Goal: Task Accomplishment & Management: Complete application form

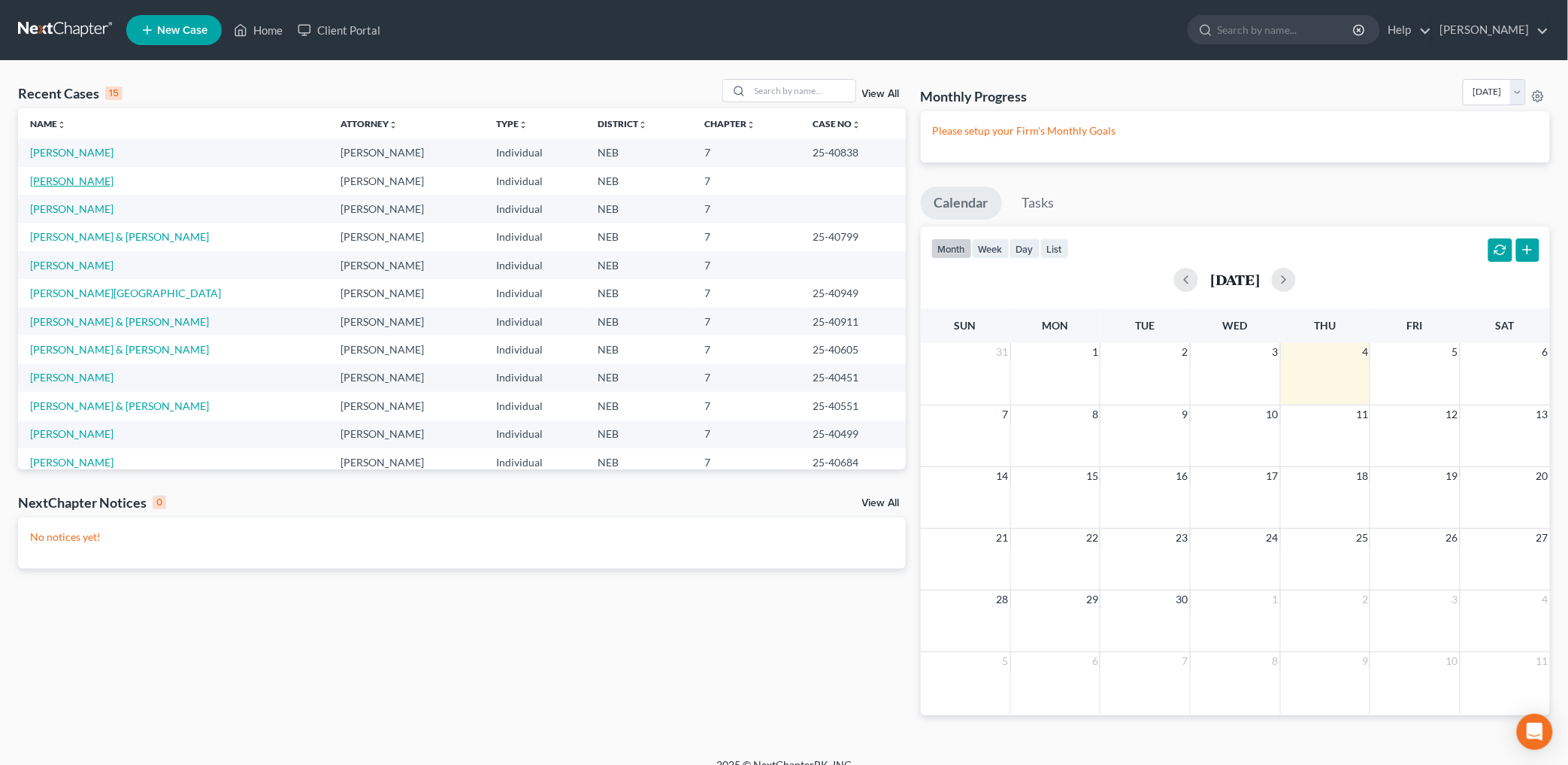
click at [80, 178] on link "[PERSON_NAME]" at bounding box center [72, 181] width 84 height 13
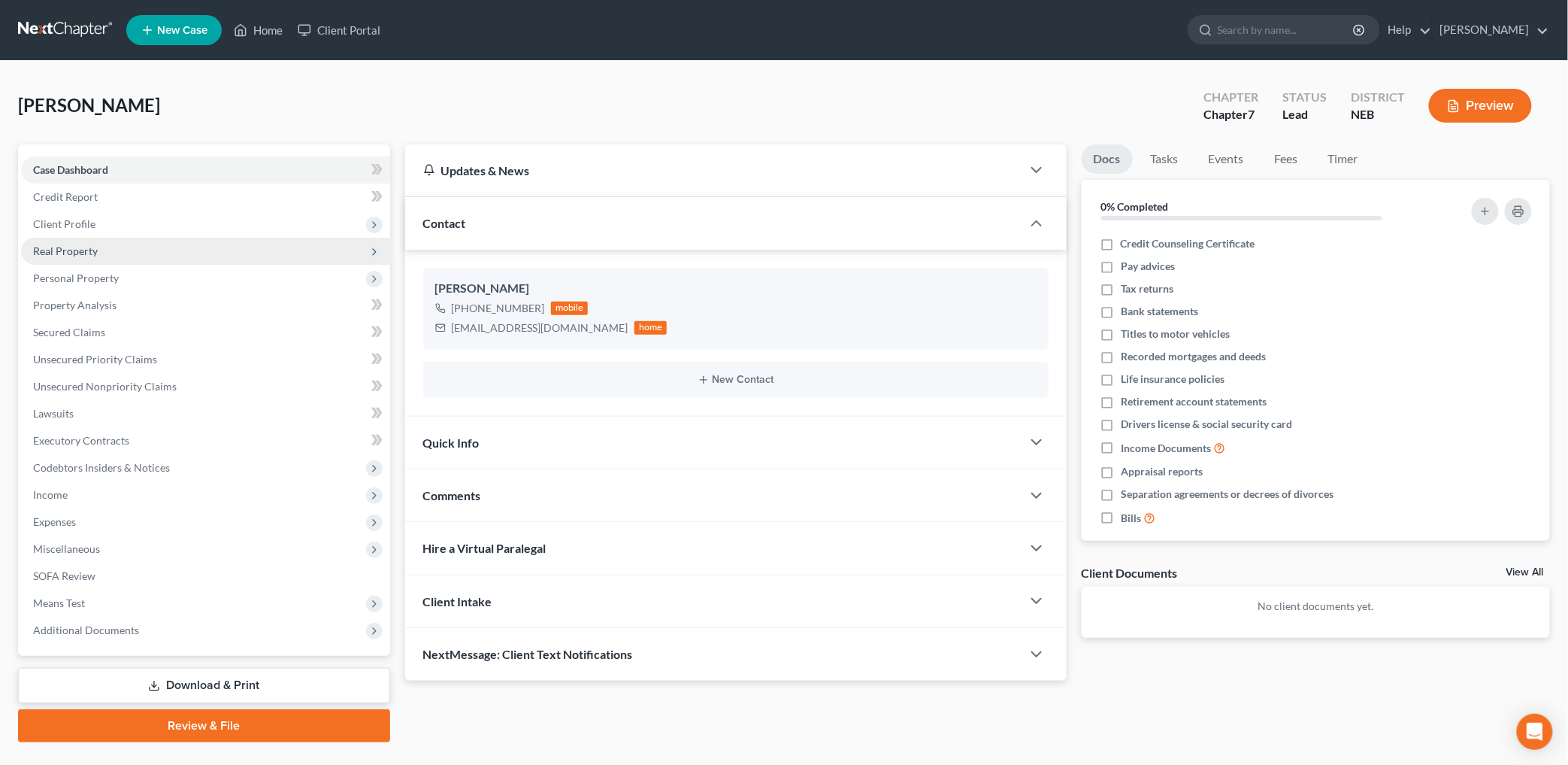
click at [78, 246] on span "Real Property" at bounding box center [65, 251] width 65 height 13
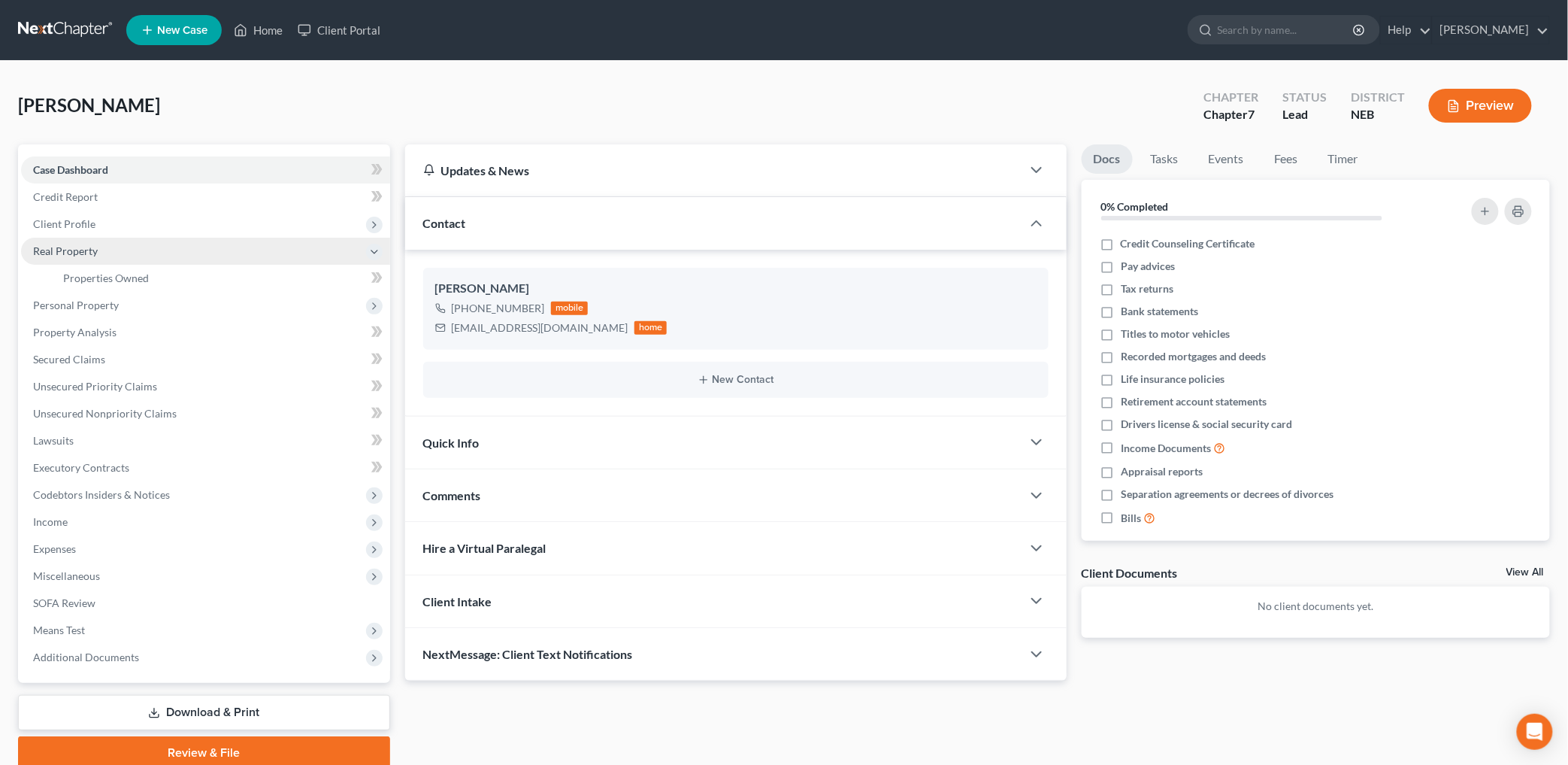
click at [81, 261] on span "Real Property" at bounding box center [206, 251] width 369 height 27
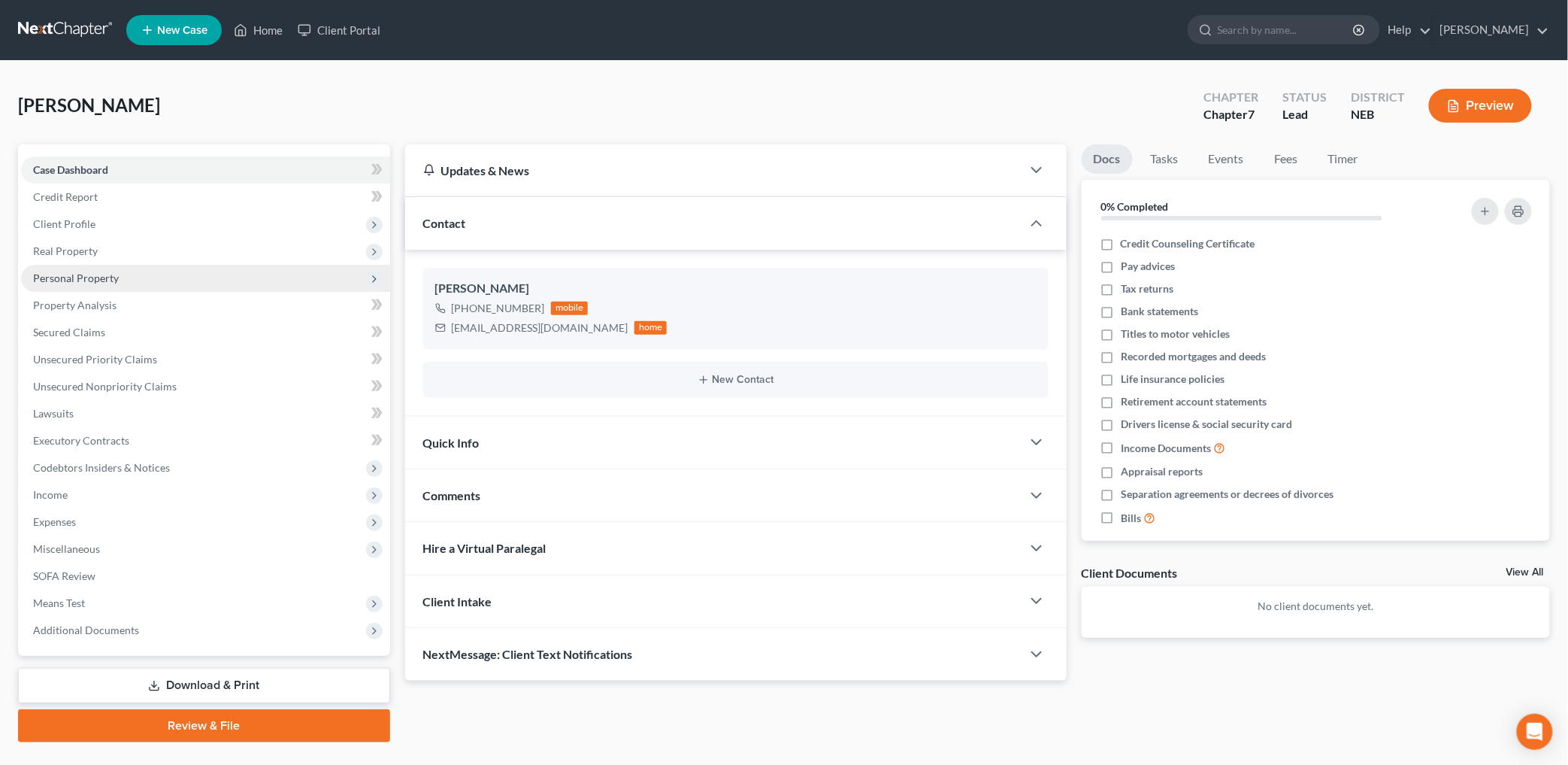
click at [125, 281] on span "Personal Property" at bounding box center [206, 278] width 369 height 27
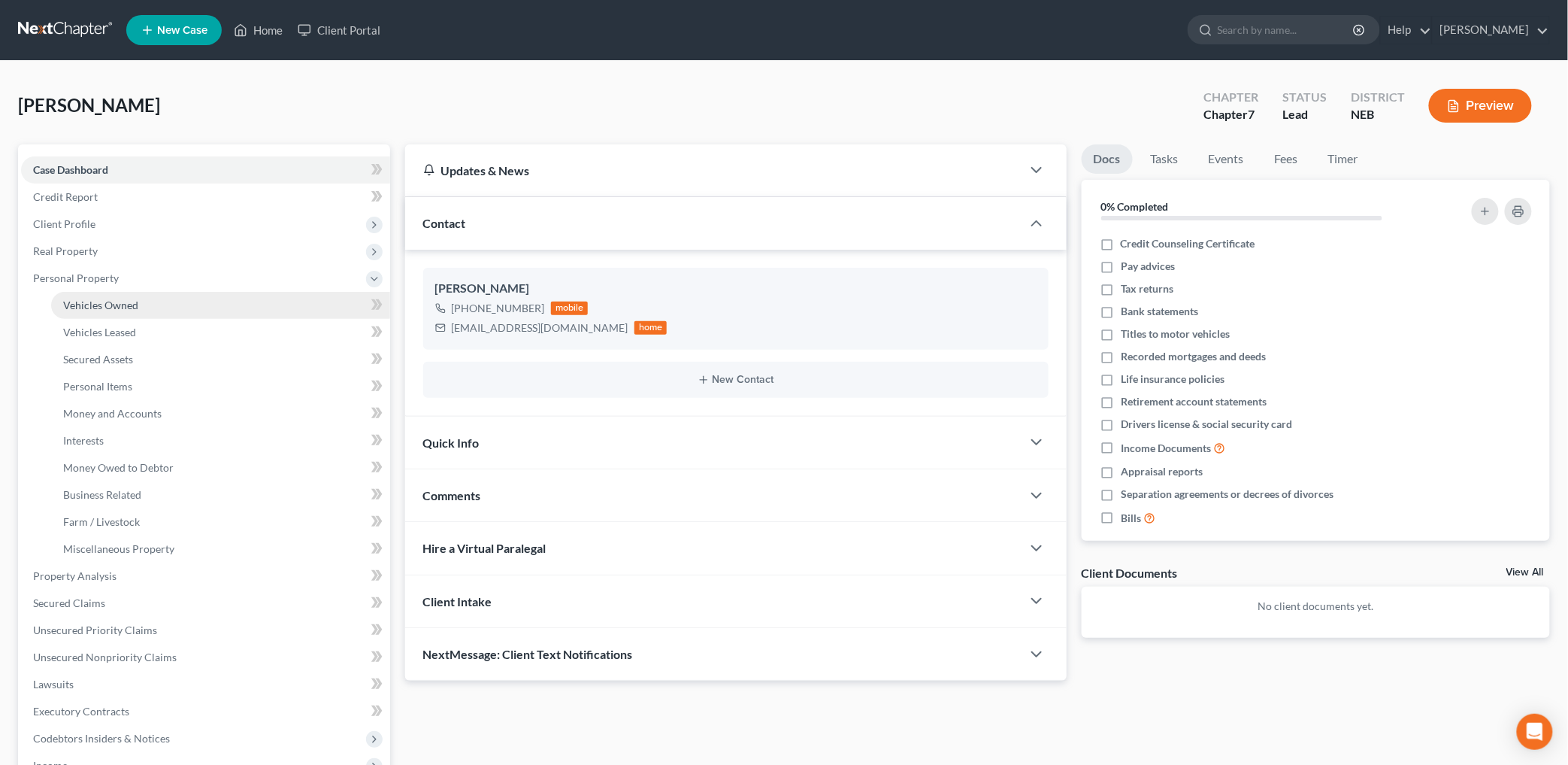
click at [125, 299] on span "Vehicles Owned" at bounding box center [100, 305] width 75 height 13
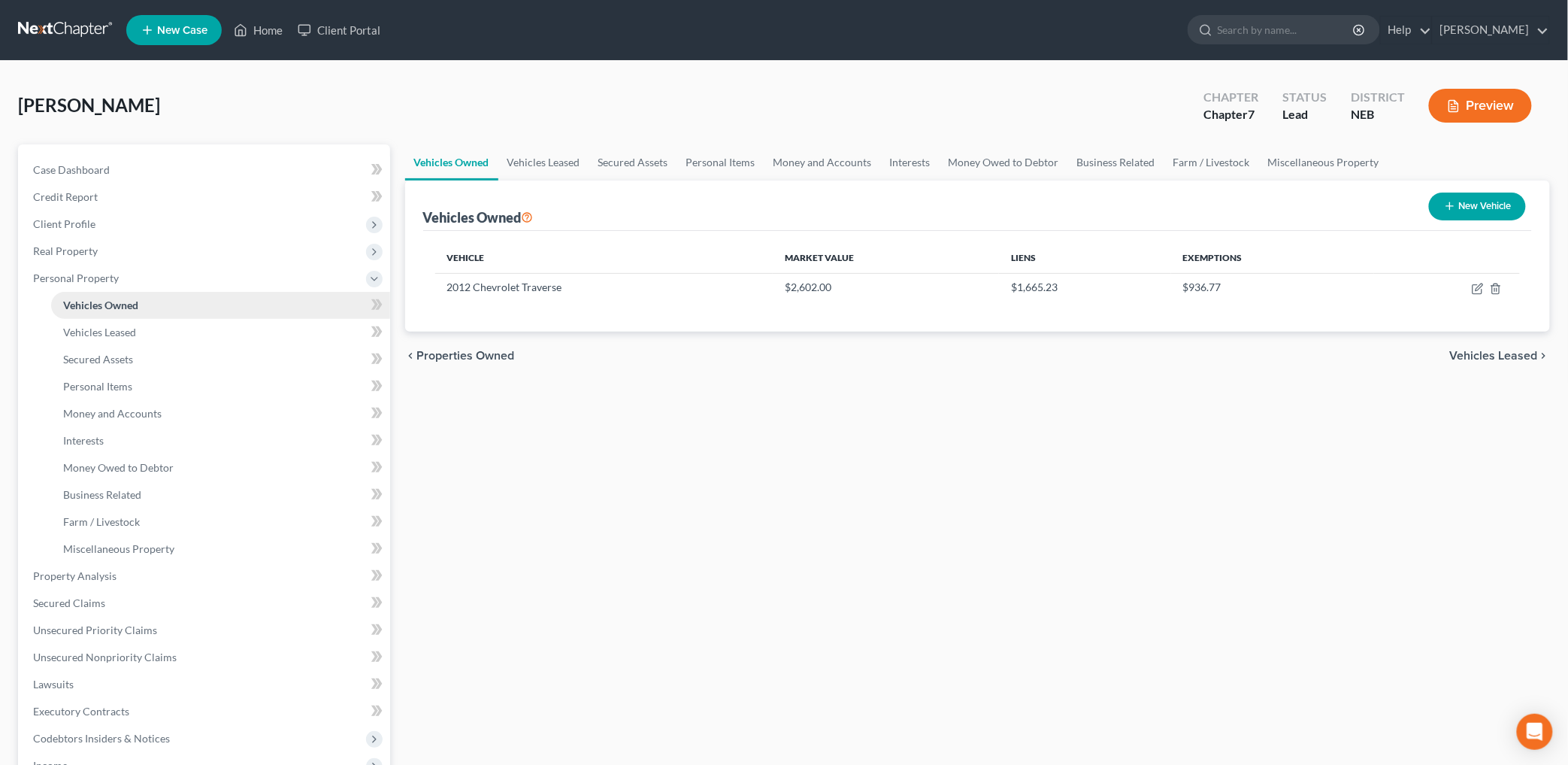
drag, startPoint x: 125, startPoint y: 299, endPoint x: 77, endPoint y: 302, distance: 48.1
click at [77, 302] on span "Vehicles Owned" at bounding box center [100, 305] width 75 height 13
click at [128, 328] on span "Vehicles Leased" at bounding box center [99, 332] width 73 height 13
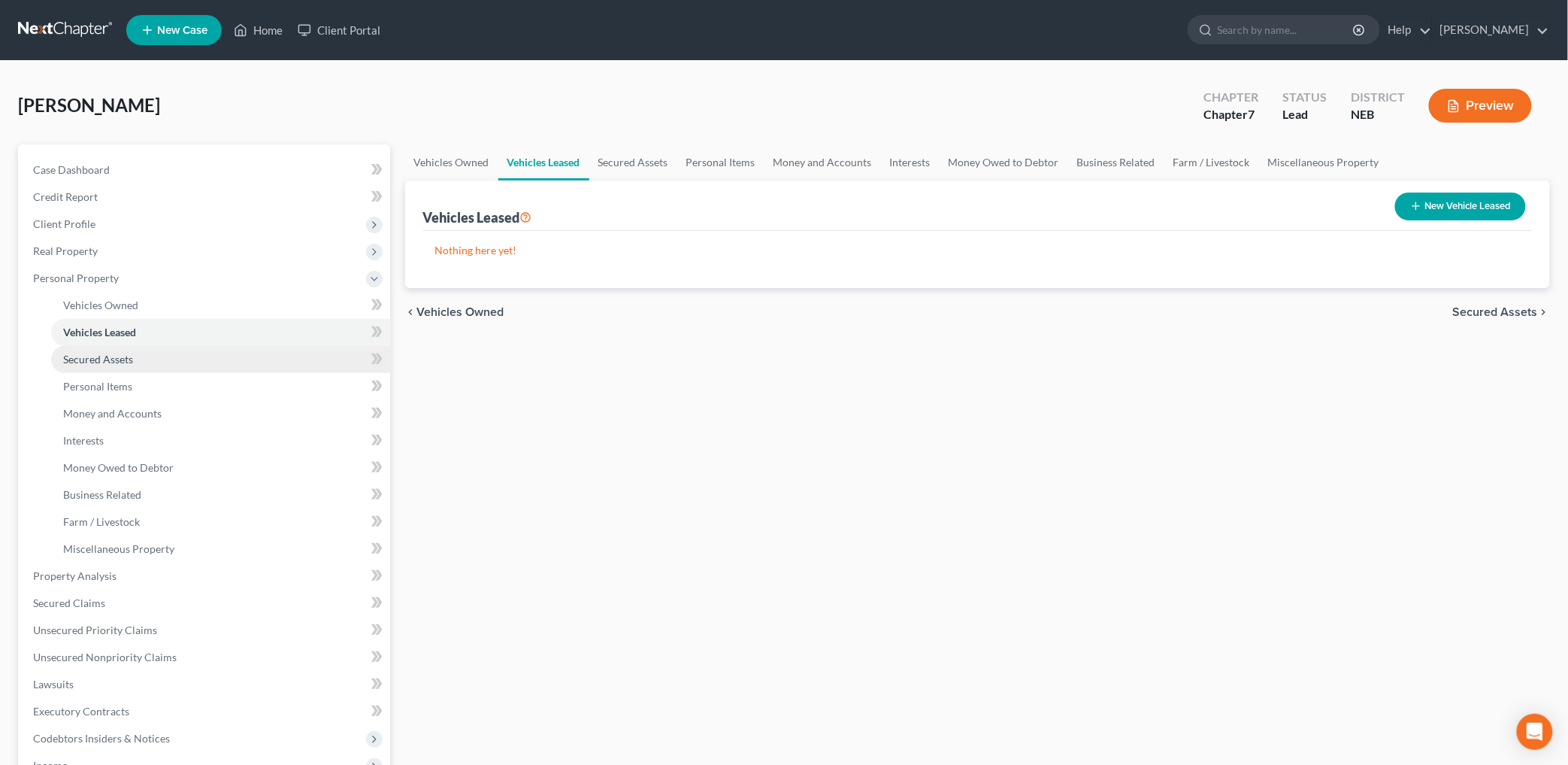
click at [118, 355] on span "Secured Assets" at bounding box center [98, 359] width 70 height 13
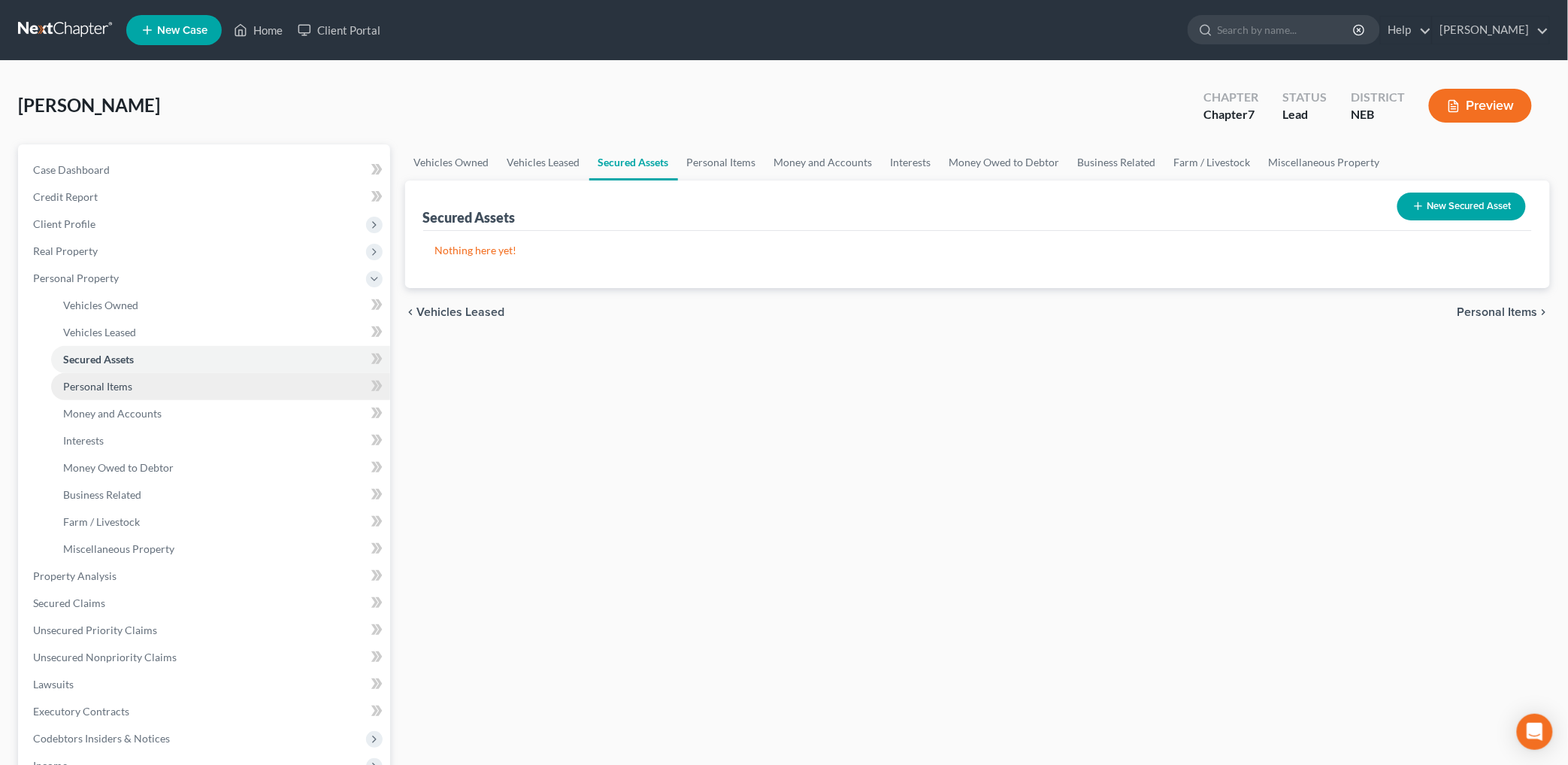
click at [118, 387] on span "Personal Items" at bounding box center [97, 386] width 69 height 13
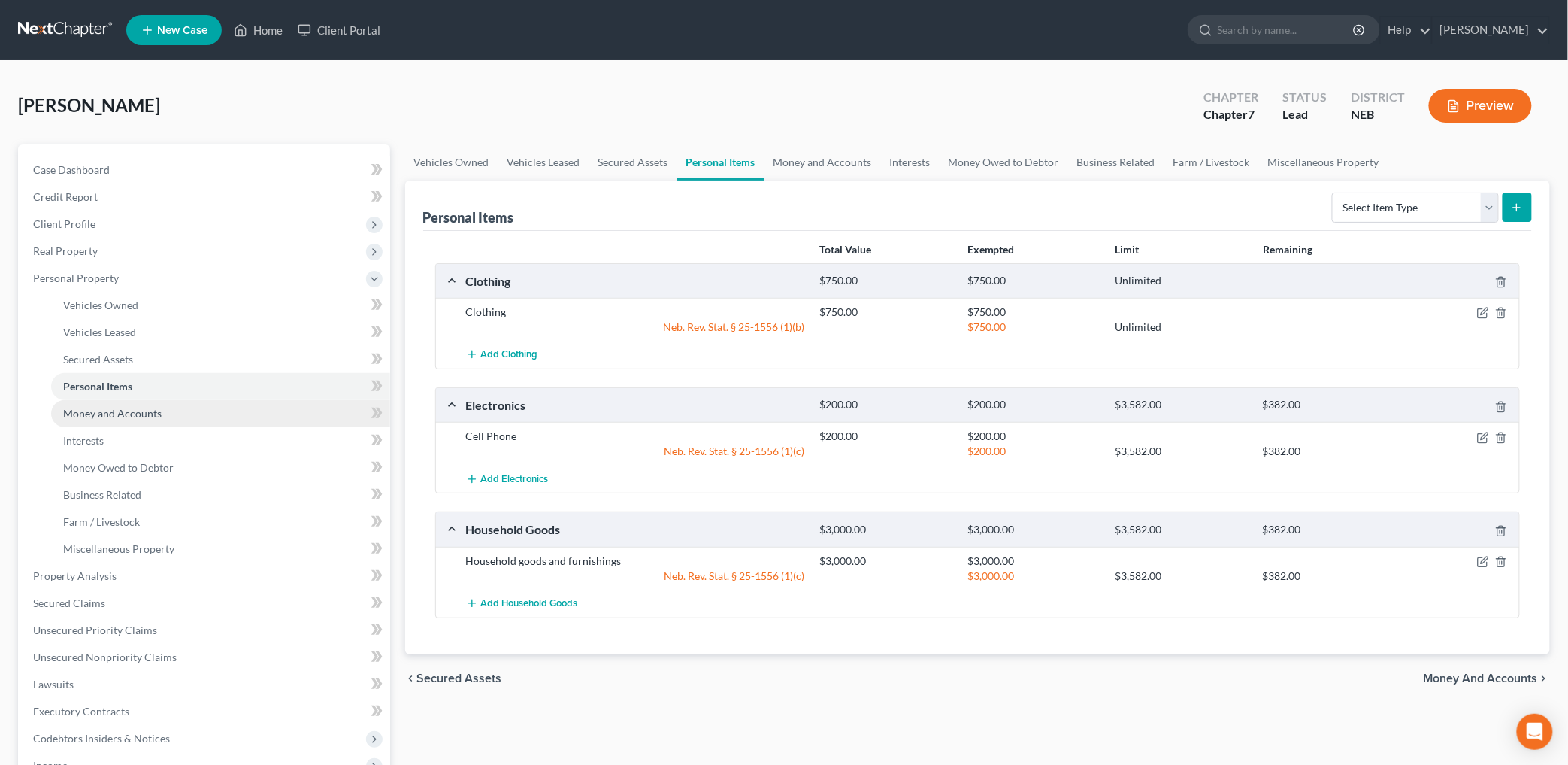
click at [116, 409] on span "Money and Accounts" at bounding box center [112, 413] width 99 height 13
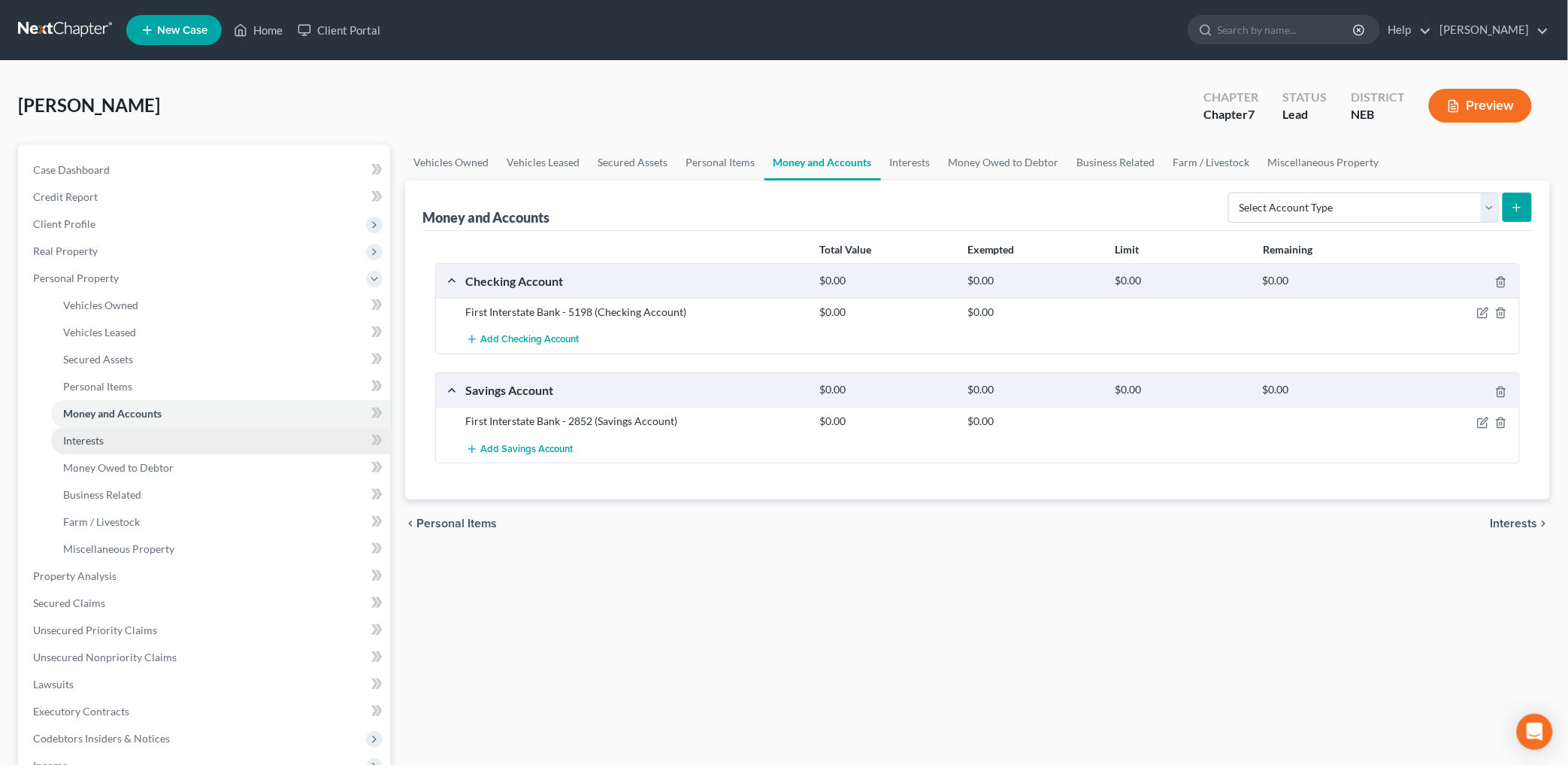
click at [112, 429] on link "Interests" at bounding box center [220, 441] width 339 height 27
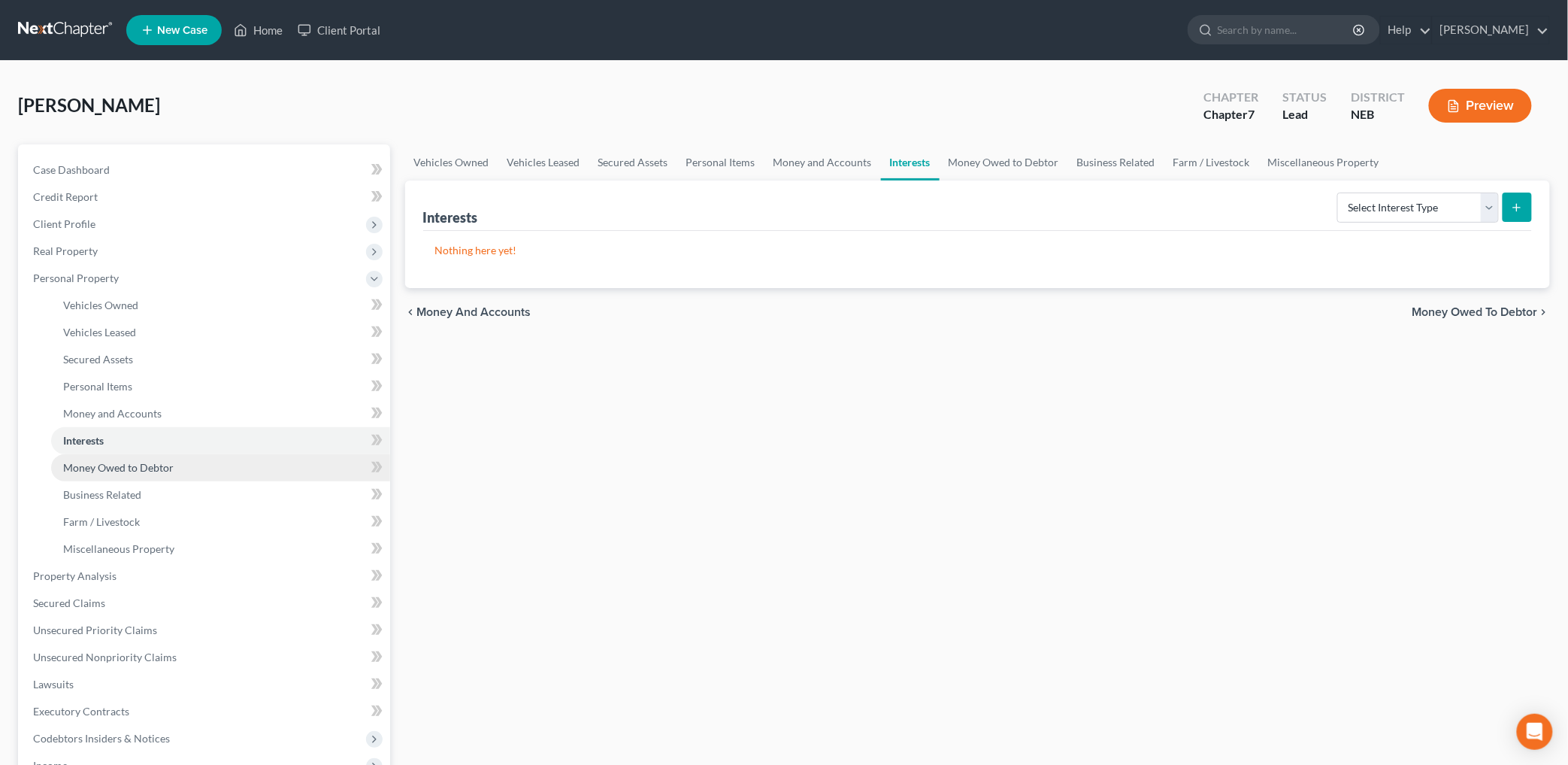
click at [111, 466] on span "Money Owed to Debtor" at bounding box center [118, 467] width 111 height 13
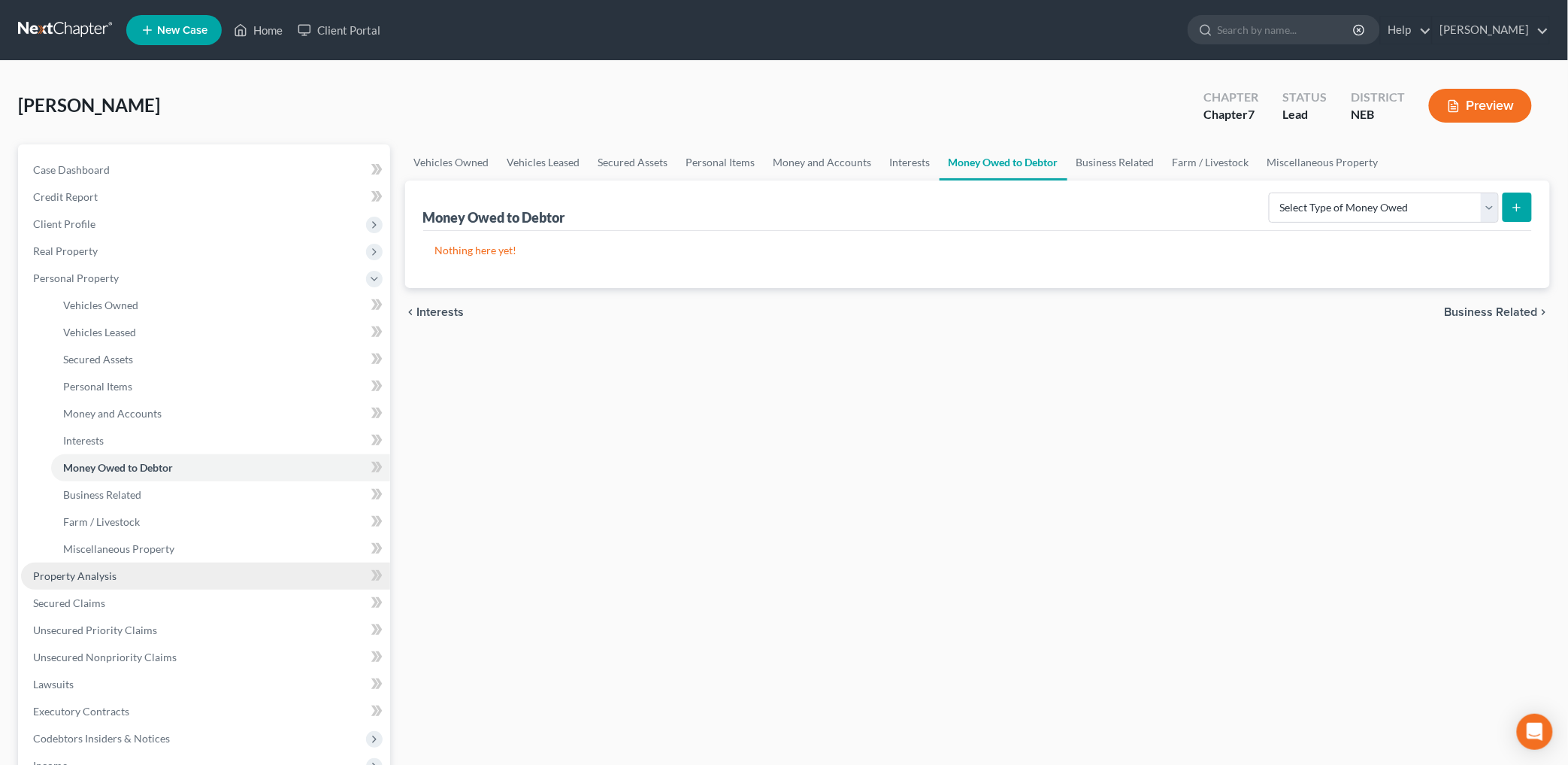
click at [117, 580] on link "Property Analysis" at bounding box center [206, 576] width 369 height 27
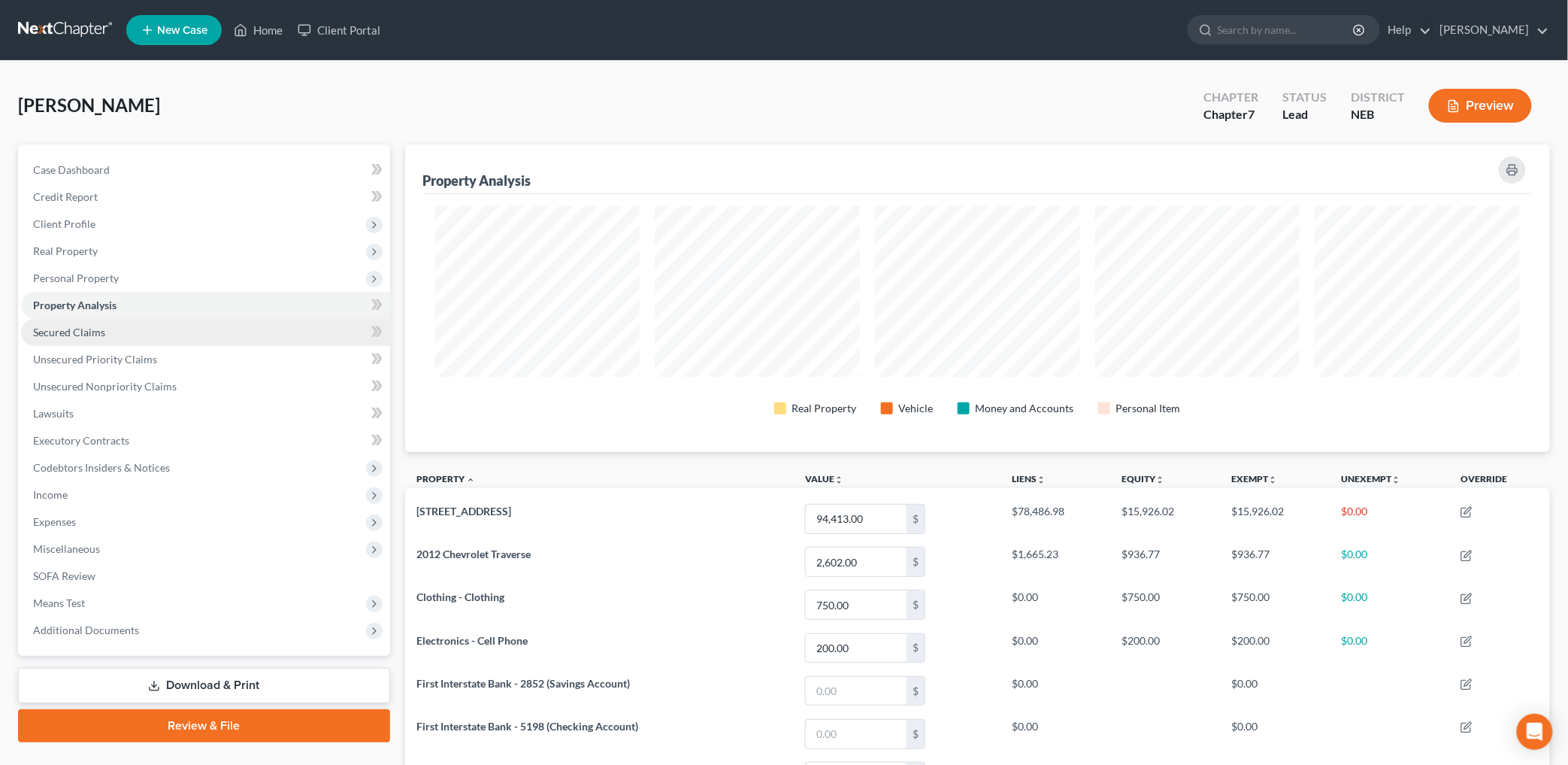
scroll to position [307, 1145]
click at [73, 328] on span "Secured Claims" at bounding box center [69, 332] width 72 height 13
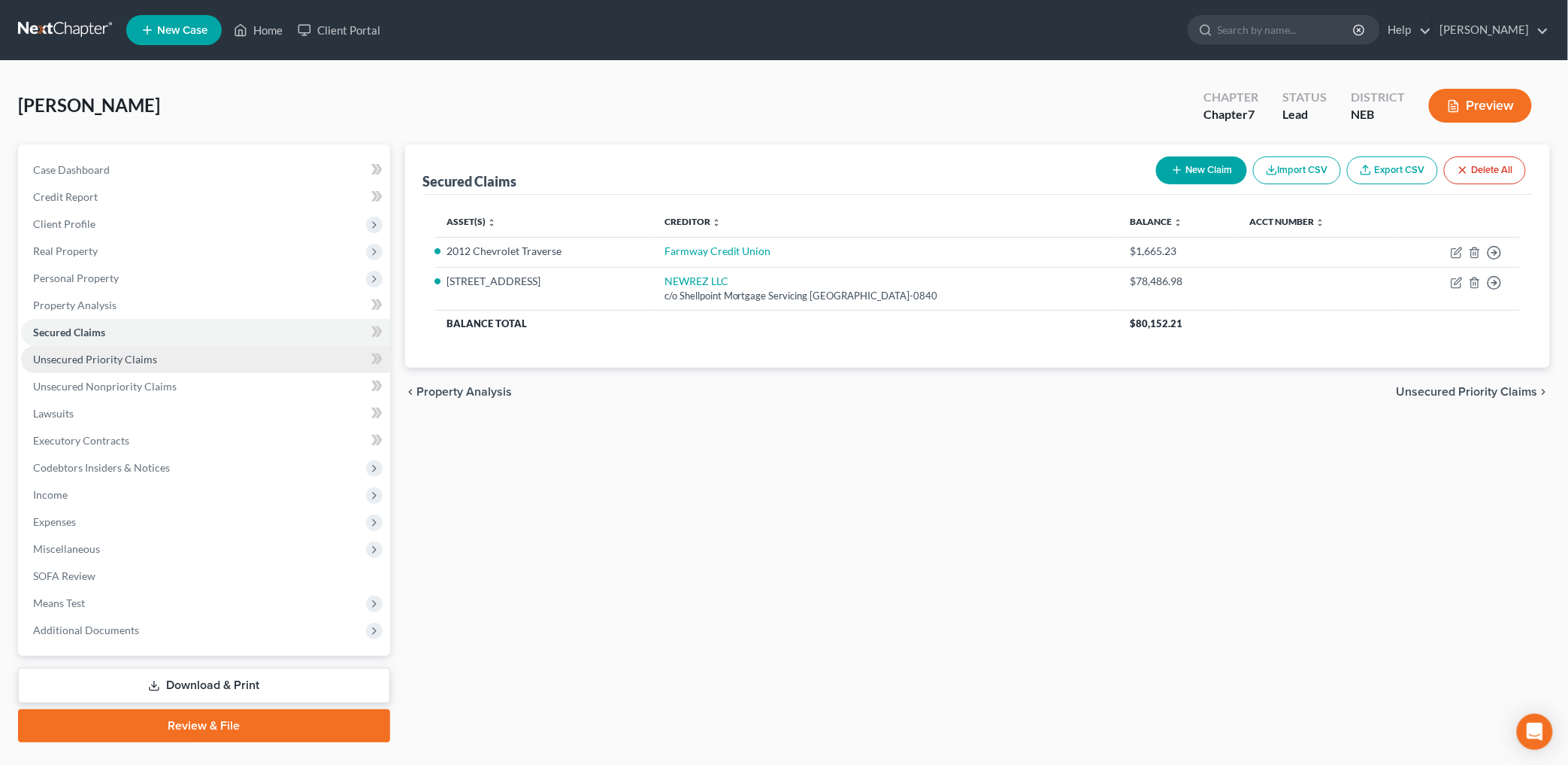
click at [75, 356] on span "Unsecured Priority Claims" at bounding box center [95, 359] width 124 height 13
